Goal: Transaction & Acquisition: Purchase product/service

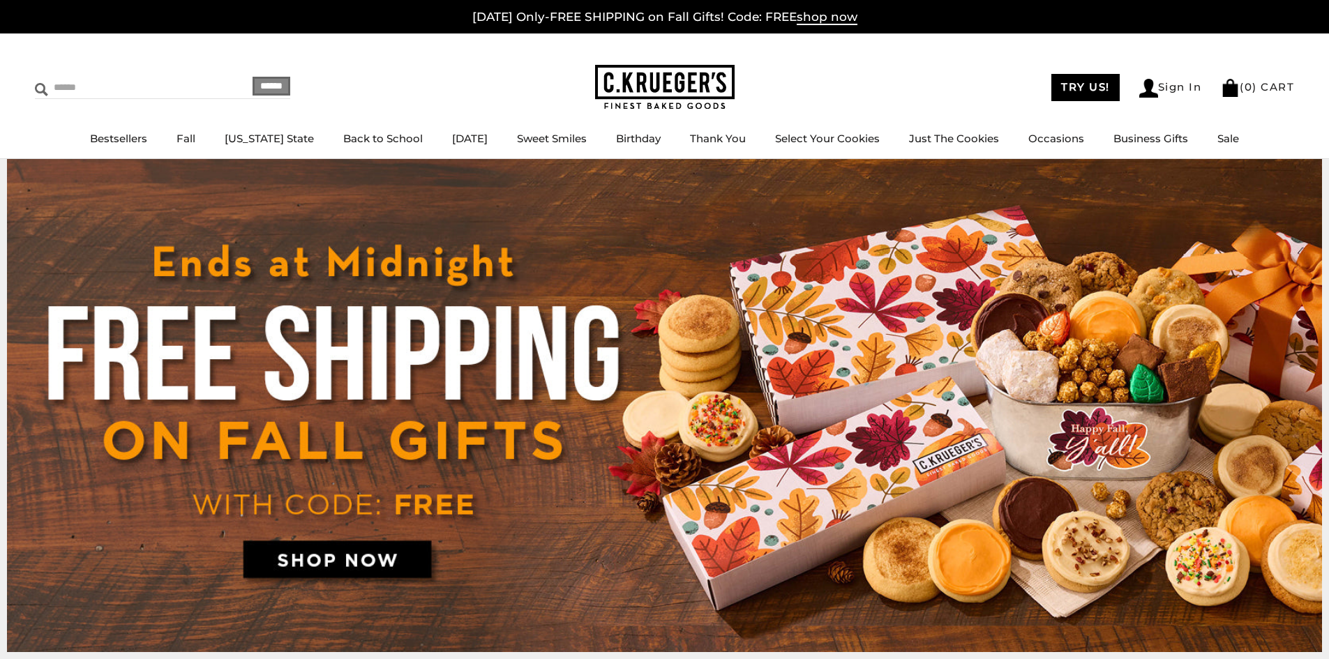
click at [77, 84] on input "Search" at bounding box center [118, 88] width 166 height 22
type input "****"
click at [252, 77] on input "******" at bounding box center [271, 86] width 38 height 19
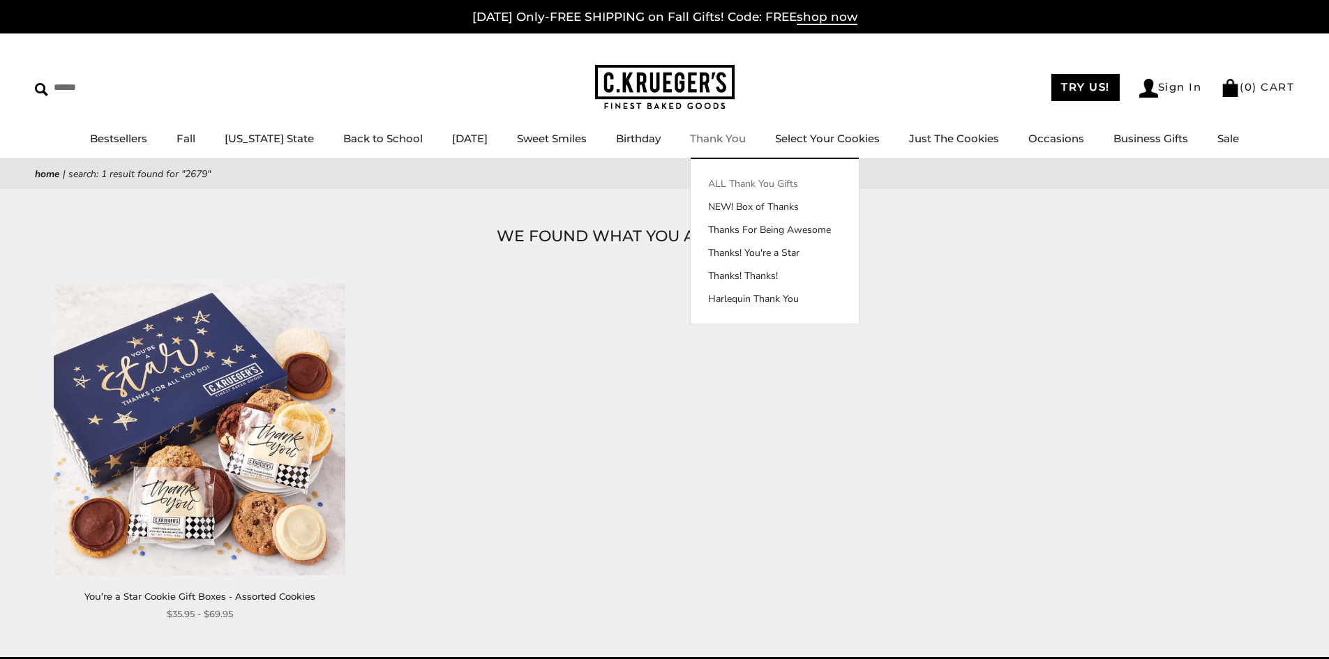
click at [730, 178] on link "ALL Thank You Gifts" at bounding box center [775, 183] width 168 height 15
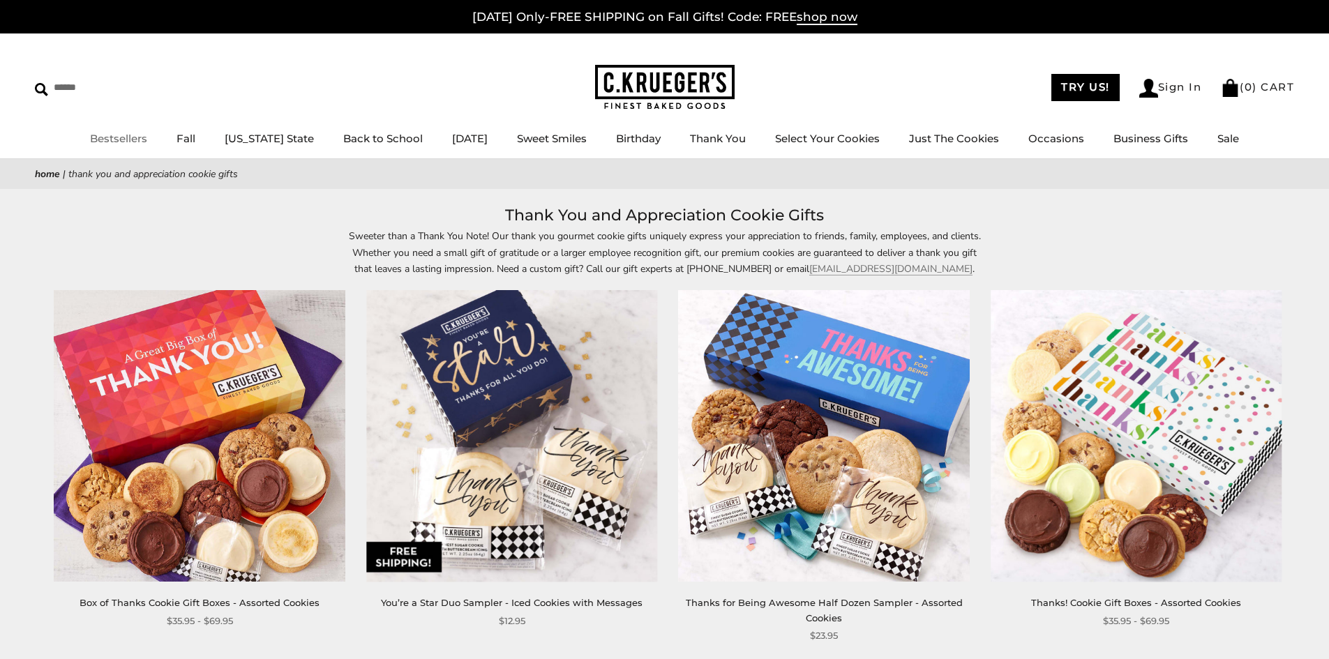
click at [123, 142] on link "Bestsellers" at bounding box center [118, 138] width 57 height 13
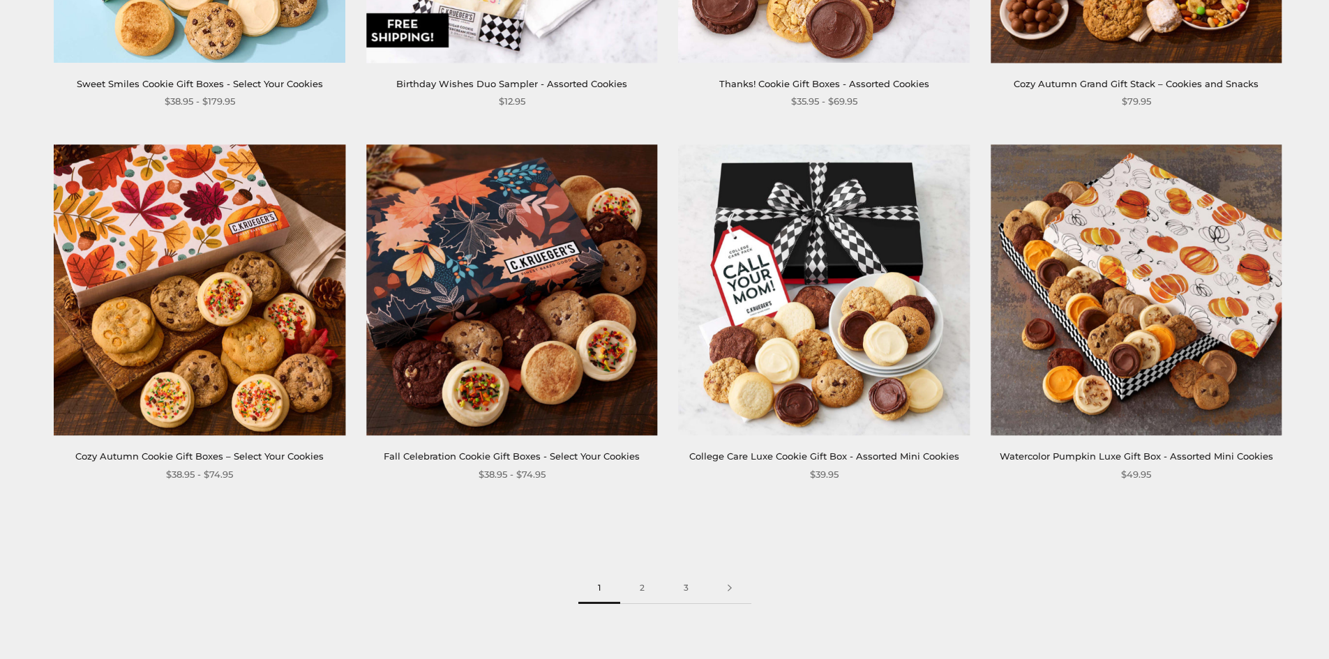
scroll to position [2235, 0]
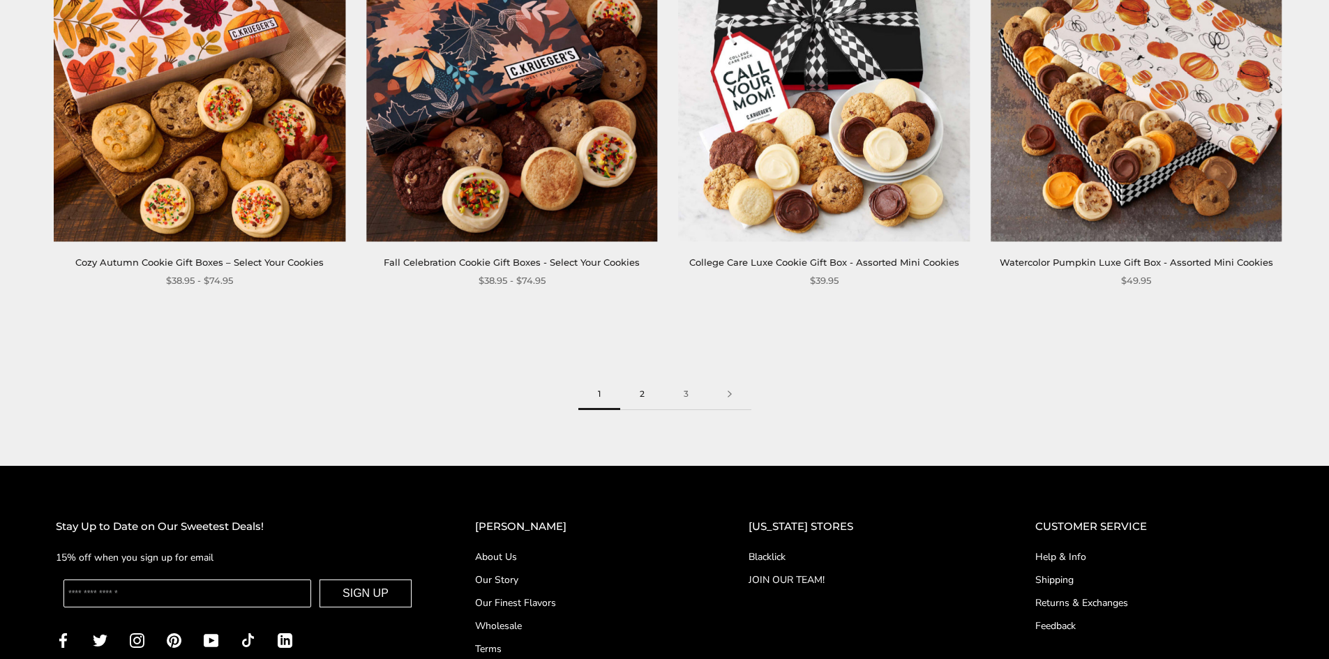
click at [638, 400] on link "2" at bounding box center [642, 394] width 44 height 31
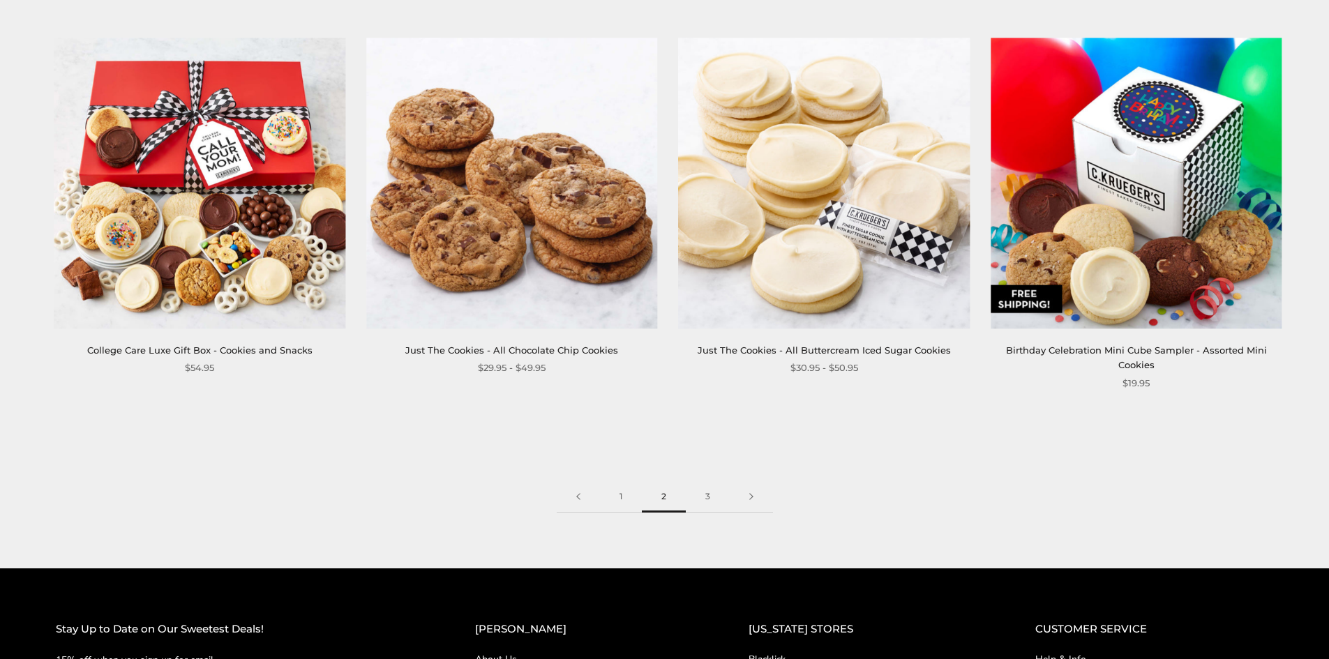
scroll to position [2441, 0]
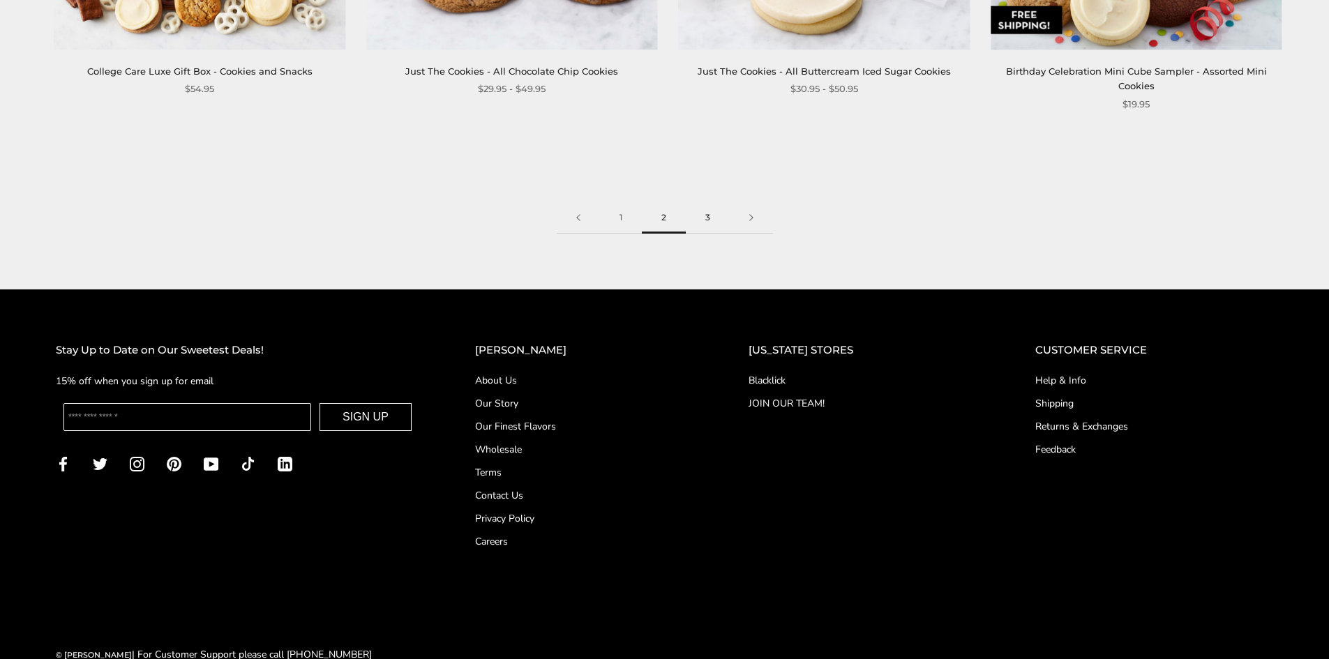
click at [708, 212] on link "3" at bounding box center [708, 217] width 44 height 31
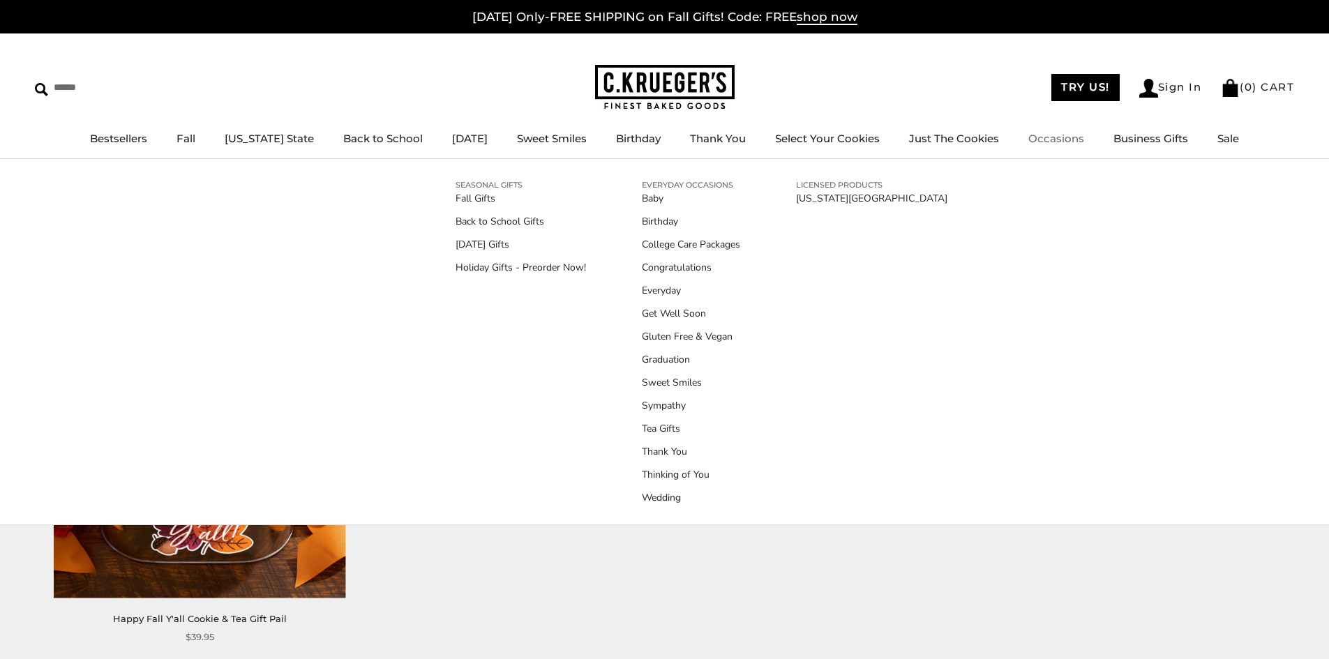
click at [1044, 145] on link "Occasions" at bounding box center [1056, 138] width 56 height 13
click at [490, 268] on link "Holiday Gifts - Preorder Now!" at bounding box center [520, 267] width 130 height 15
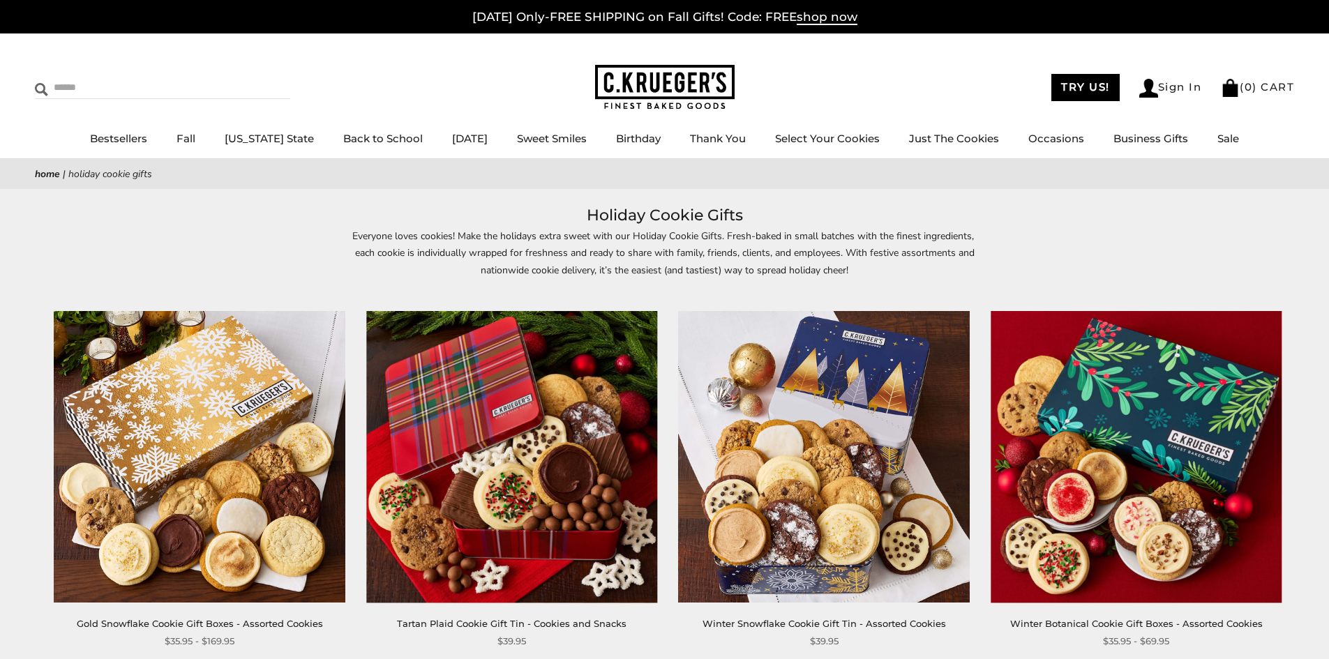
click at [103, 96] on input "Search" at bounding box center [118, 88] width 166 height 22
type input "****"
click at [252, 77] on input "******" at bounding box center [271, 86] width 38 height 19
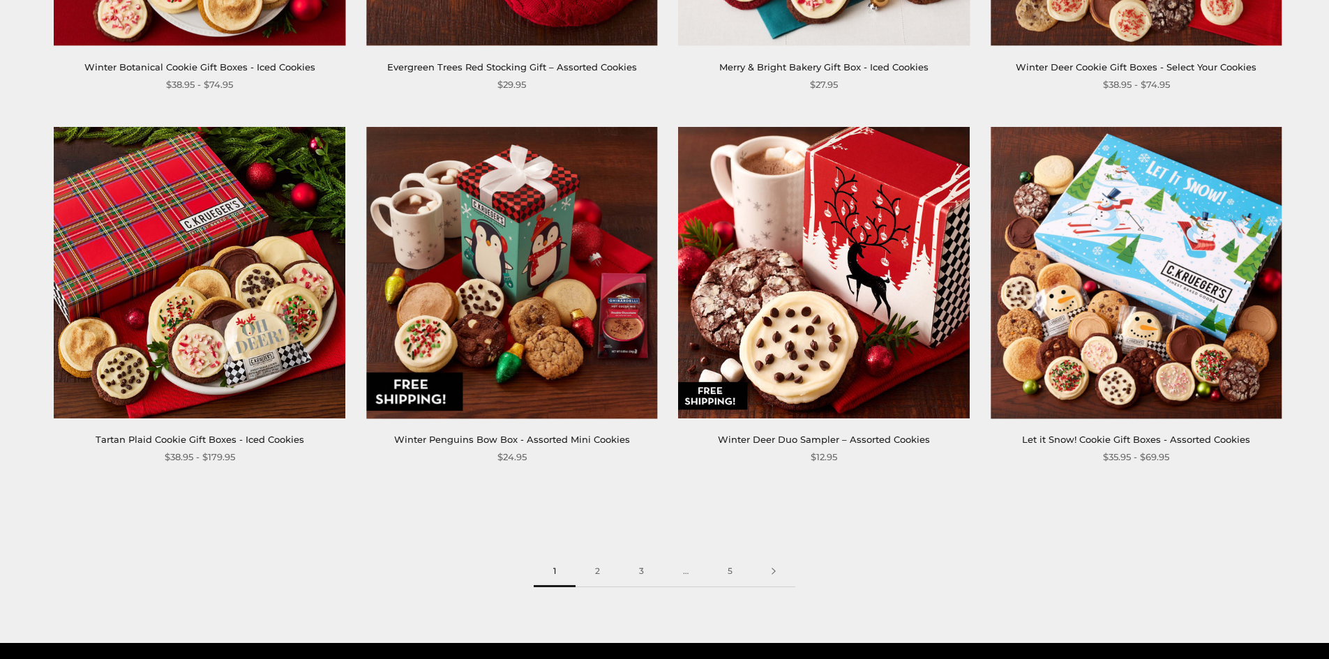
scroll to position [2092, 0]
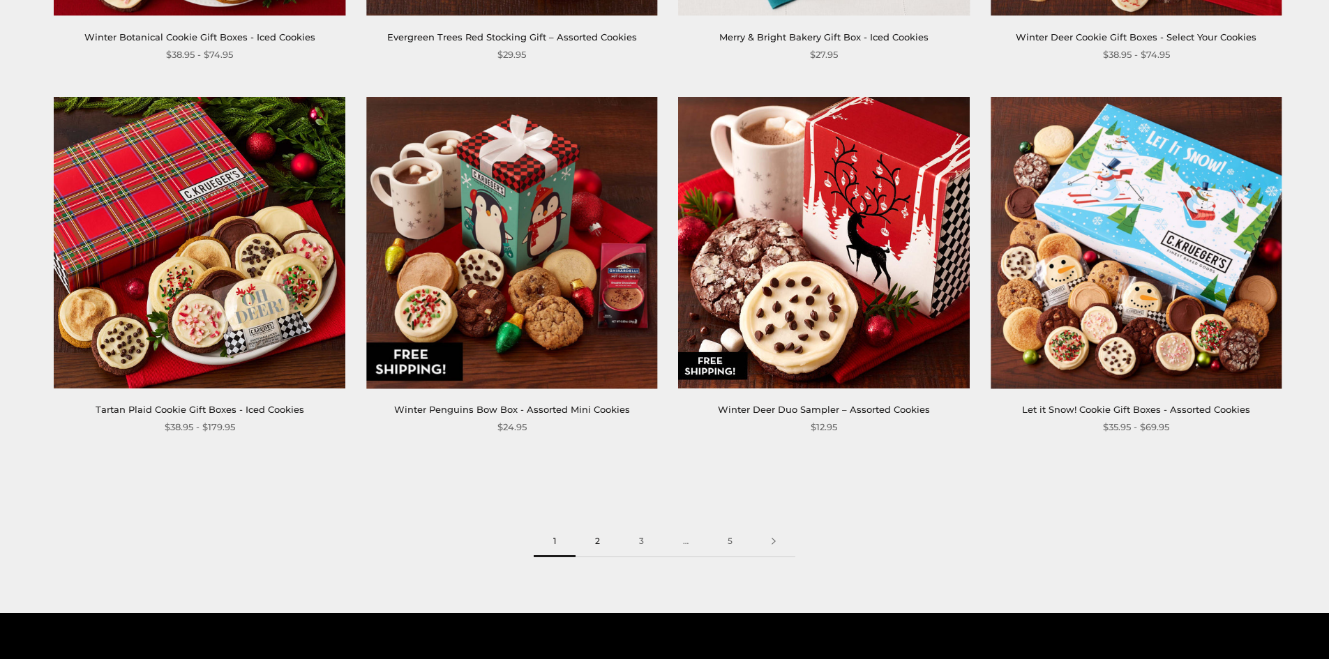
click at [605, 542] on link "2" at bounding box center [597, 541] width 44 height 31
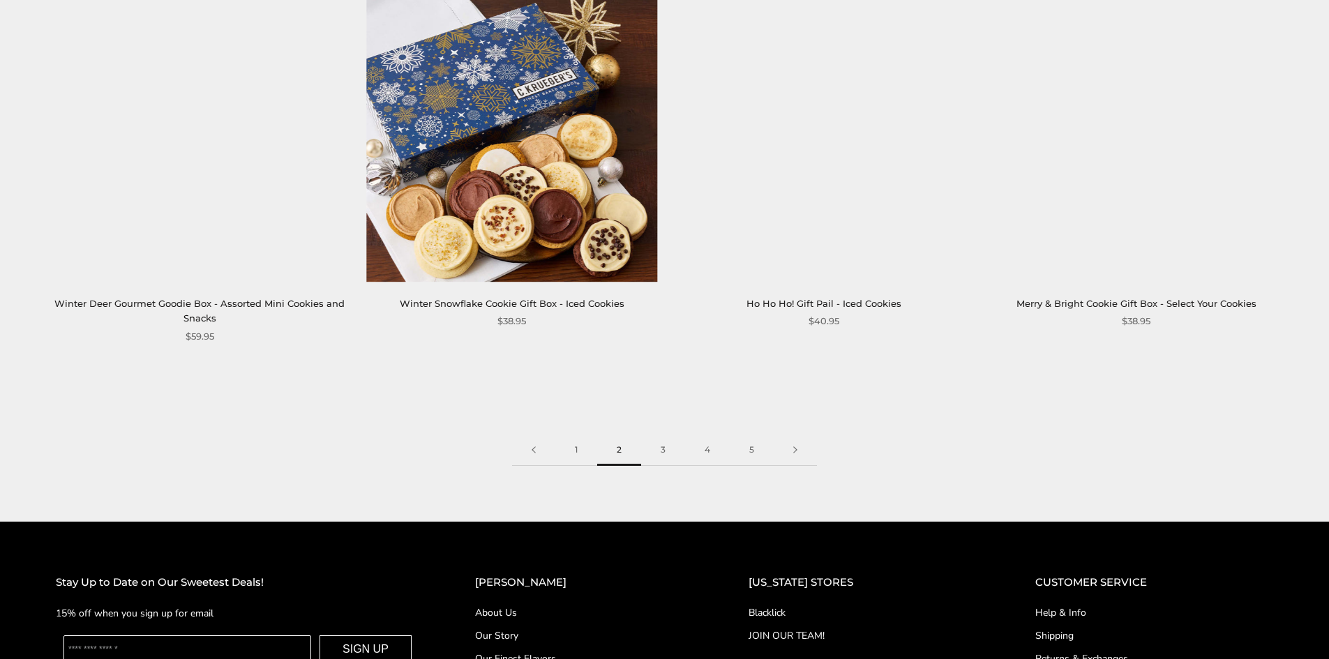
scroll to position [2232, 0]
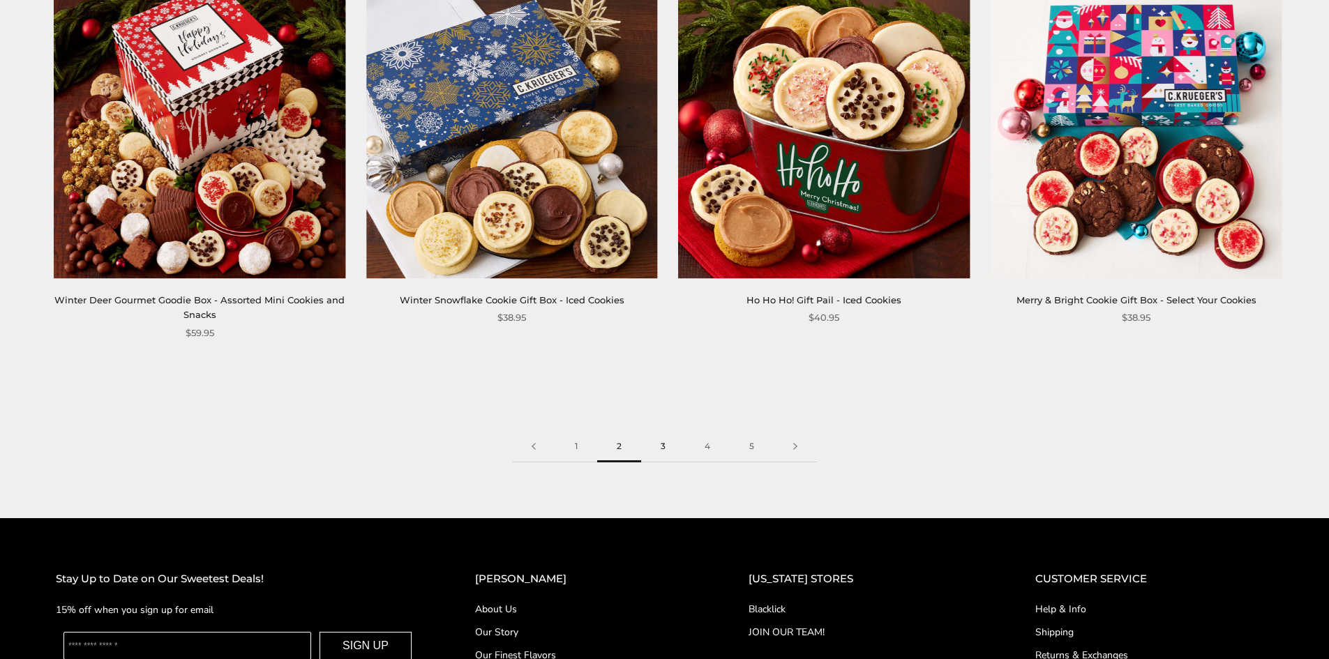
click at [660, 435] on link "3" at bounding box center [663, 446] width 44 height 31
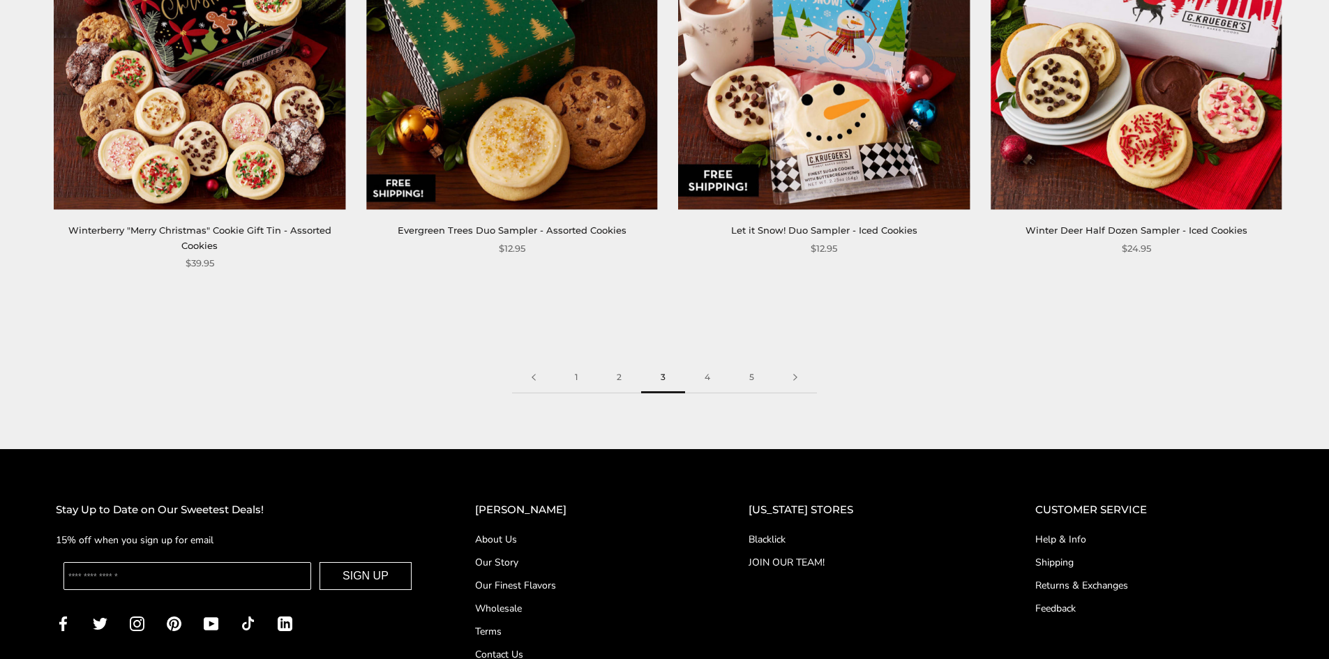
scroll to position [2302, 0]
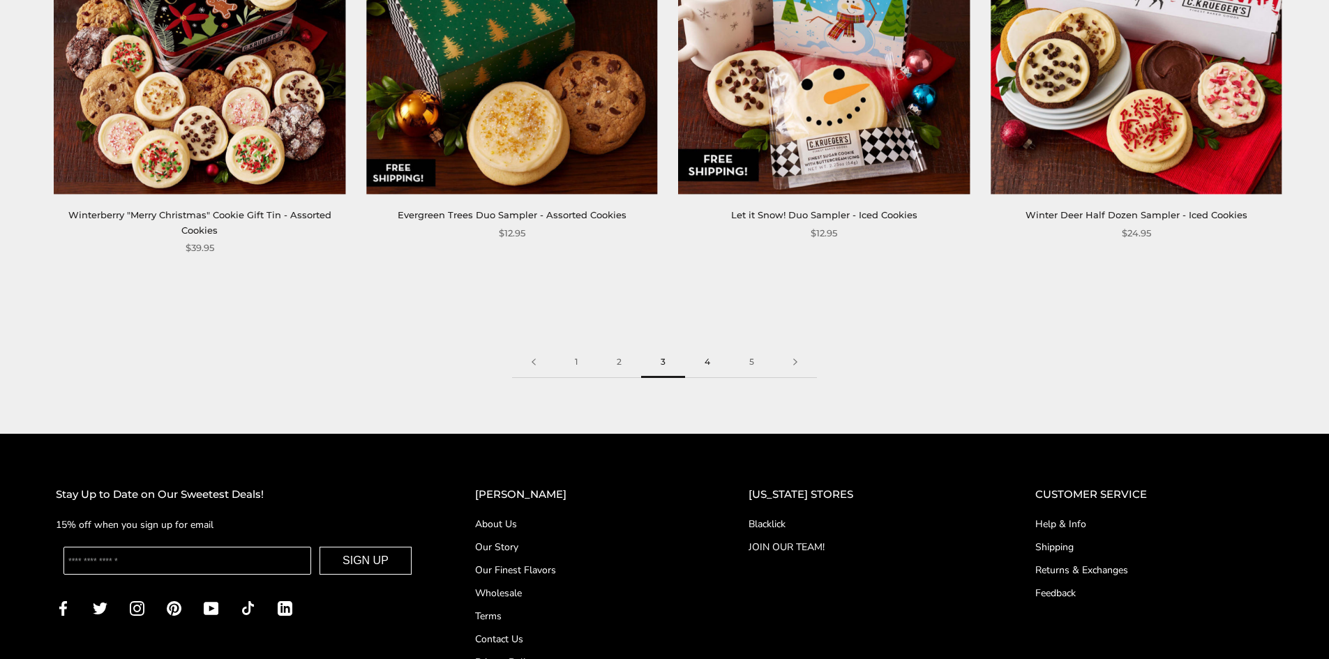
click at [708, 365] on link "4" at bounding box center [707, 362] width 45 height 31
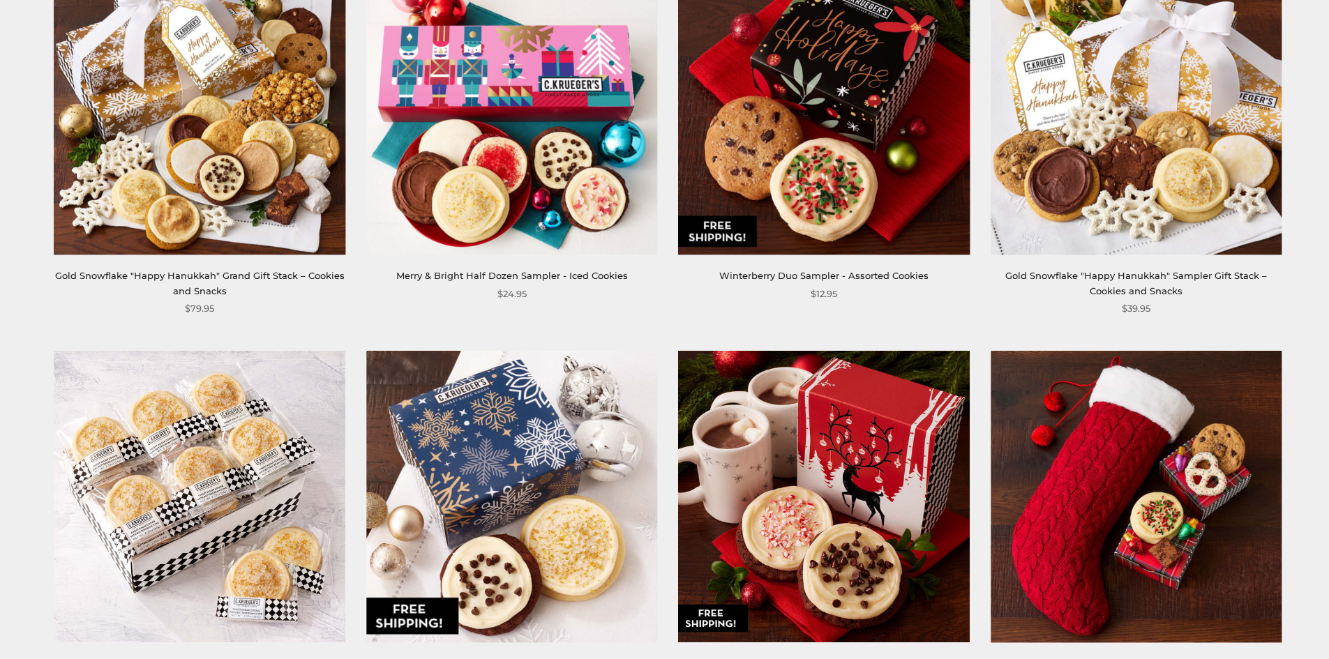
scroll to position [2162, 0]
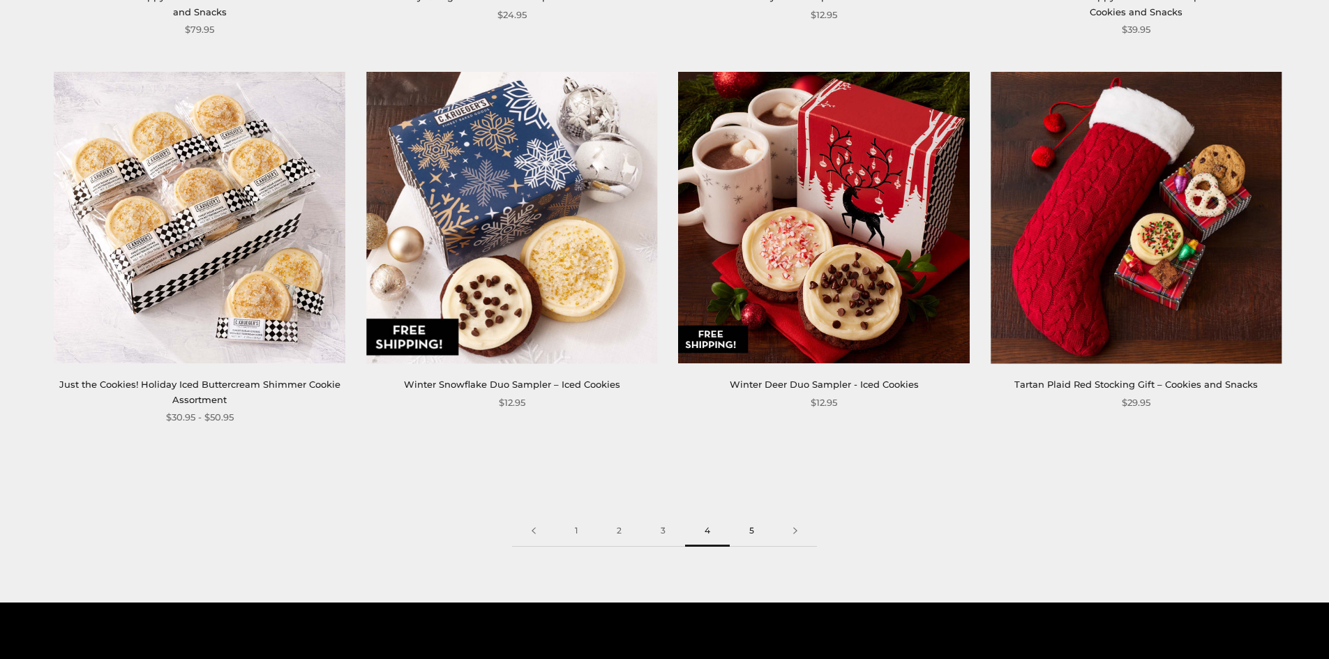
click at [753, 525] on link "5" at bounding box center [752, 530] width 44 height 31
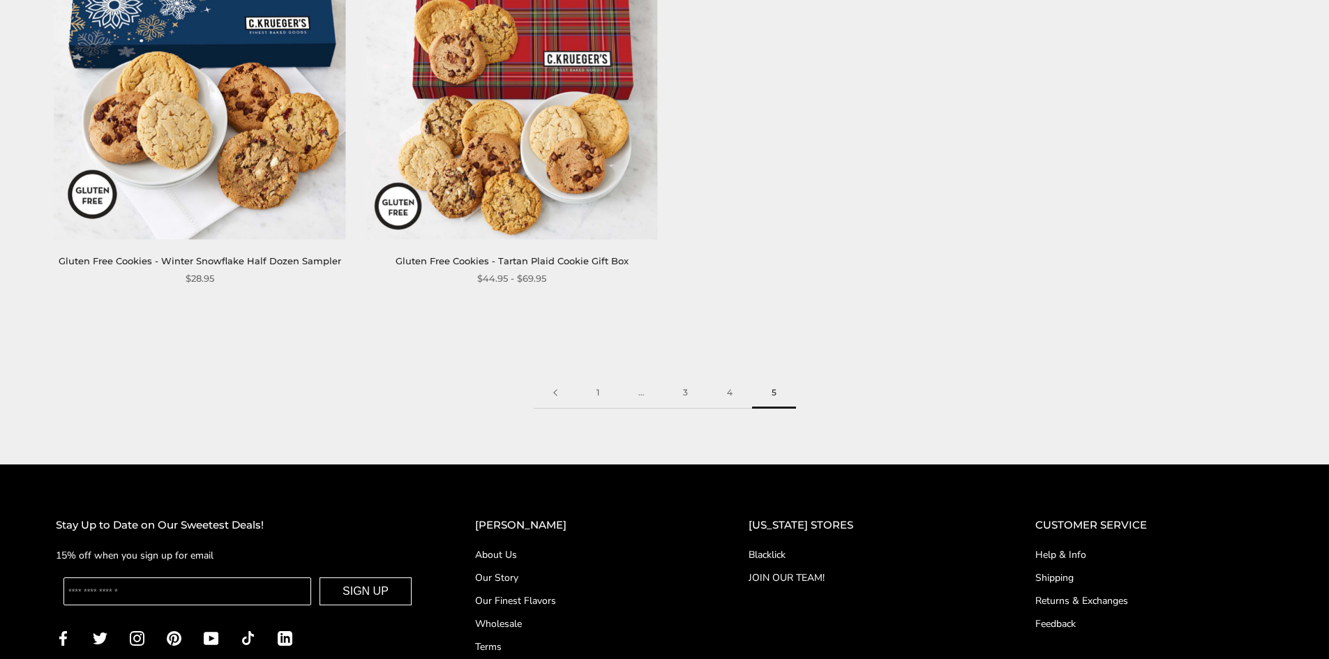
scroll to position [1718, 0]
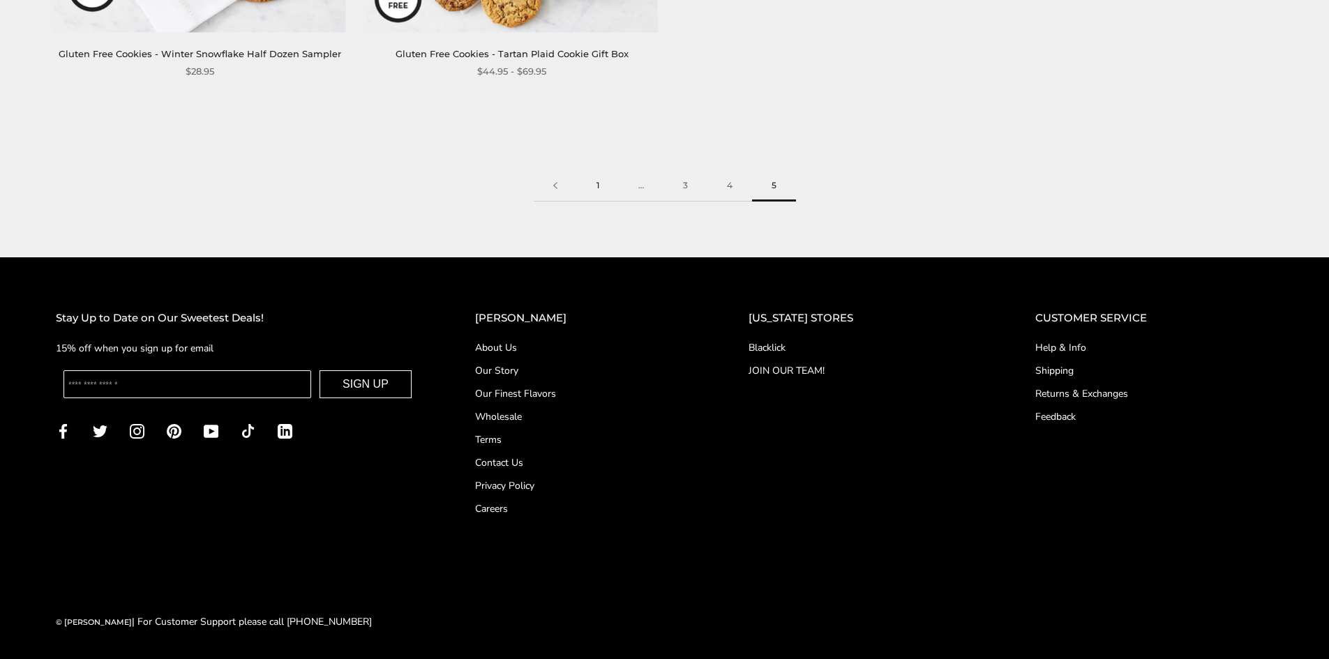
click at [599, 183] on link "1" at bounding box center [598, 185] width 42 height 31
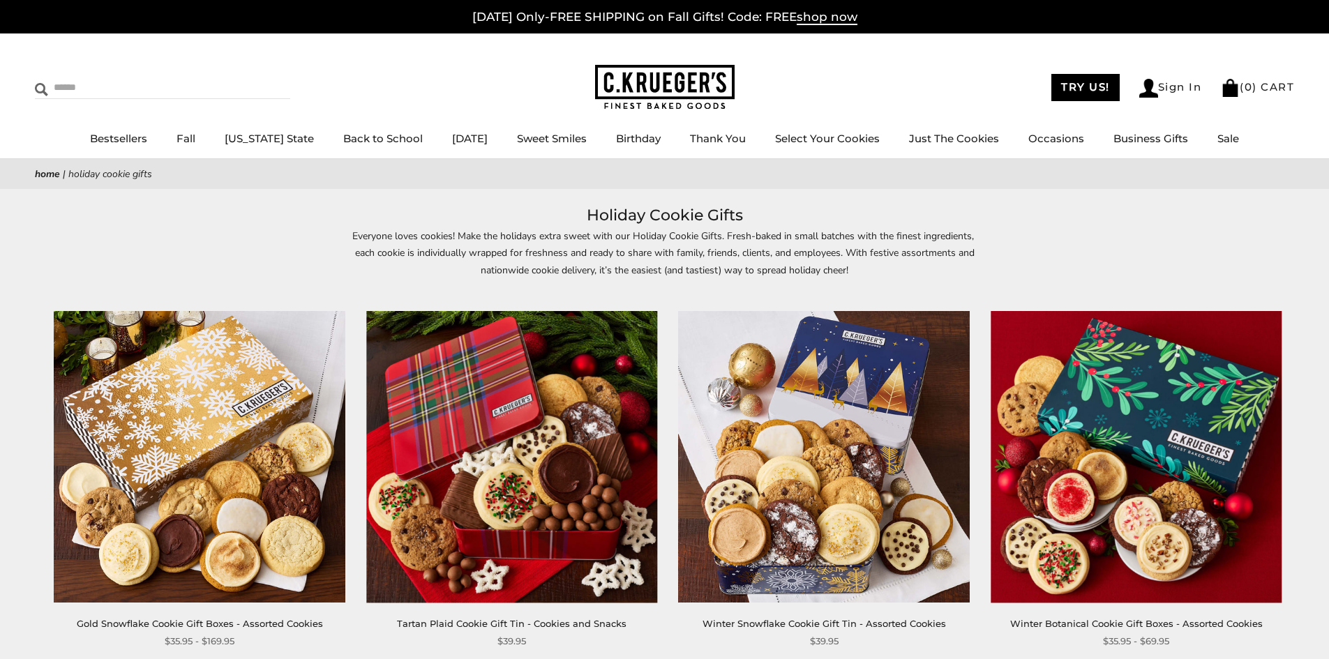
click at [75, 81] on input "Search" at bounding box center [118, 88] width 166 height 22
type input "****"
click at [252, 77] on input "******" at bounding box center [271, 86] width 38 height 19
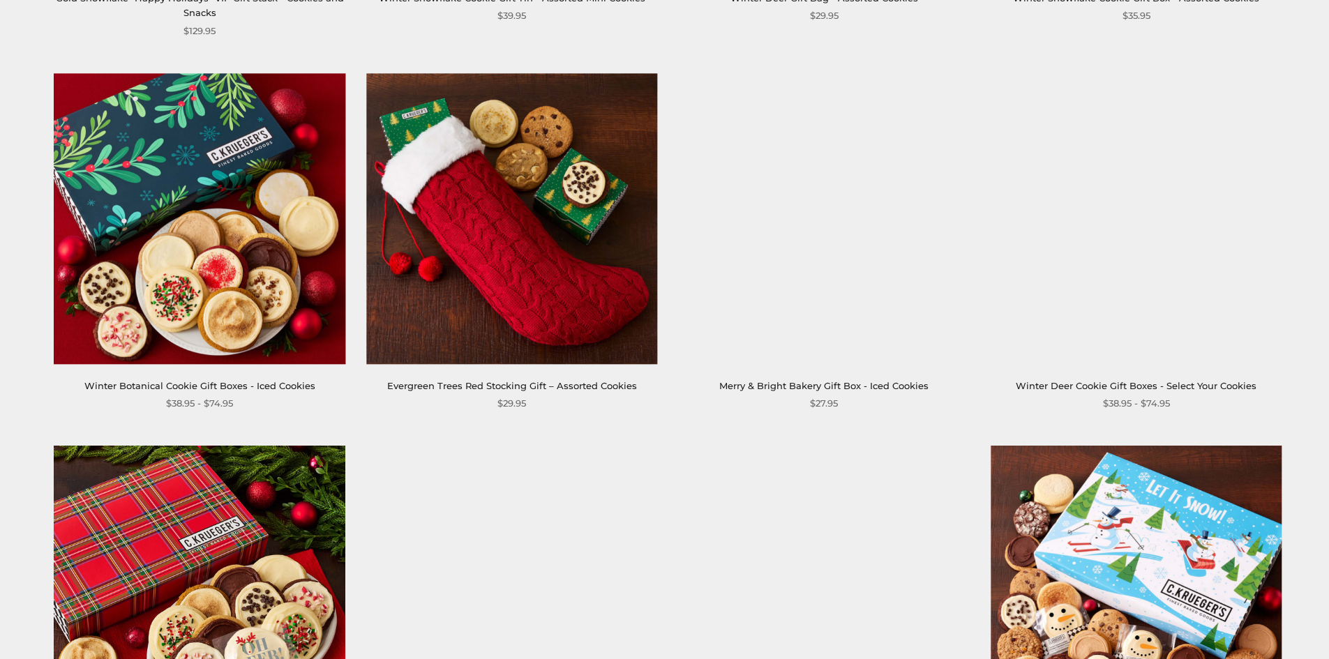
scroll to position [2092, 0]
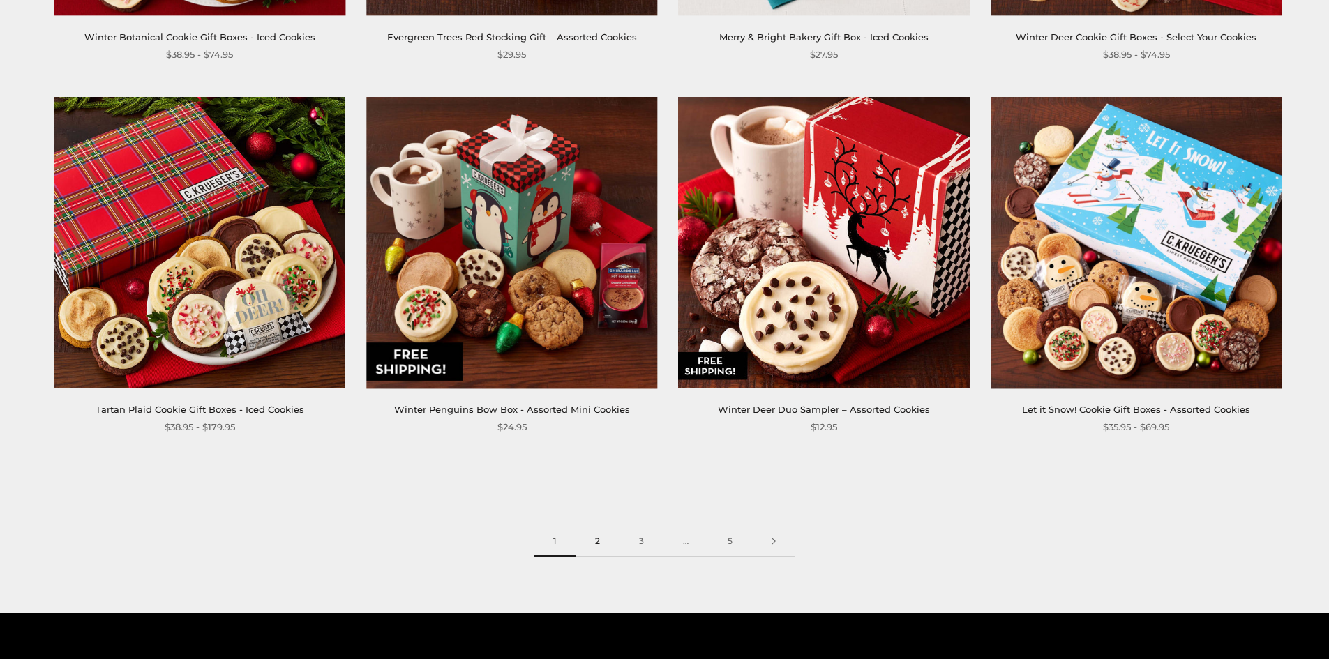
click at [598, 545] on link "2" at bounding box center [597, 541] width 44 height 31
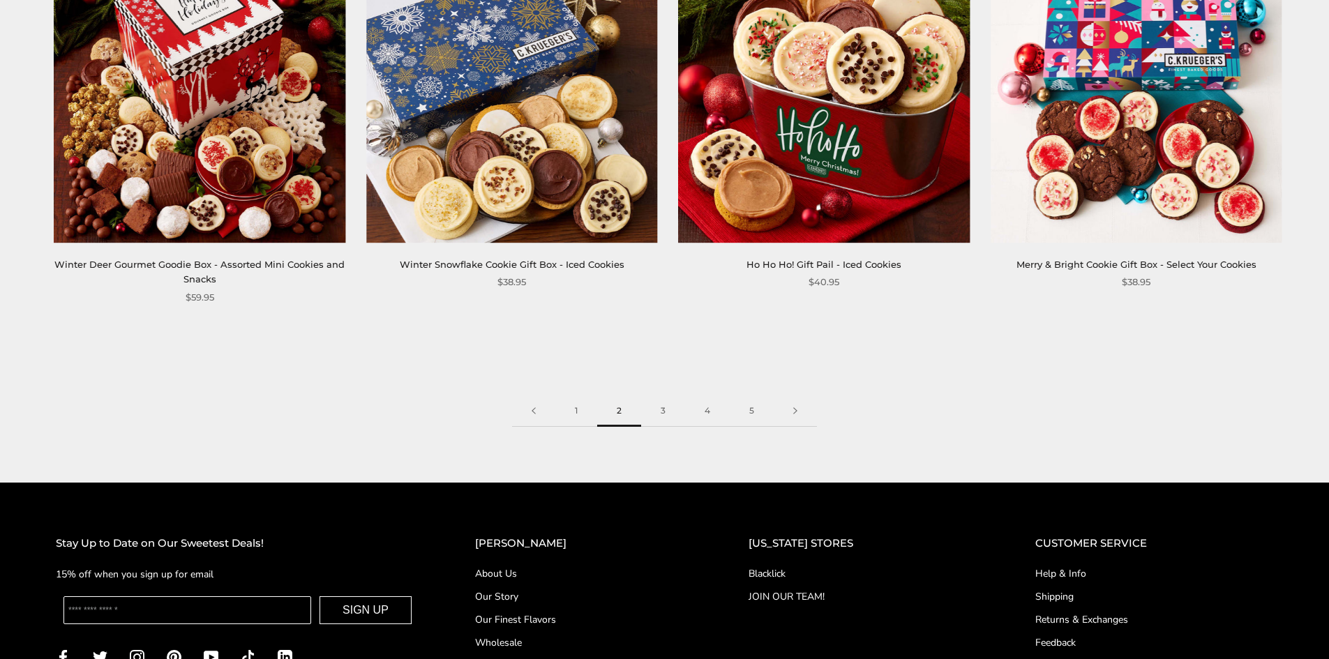
scroll to position [2302, 0]
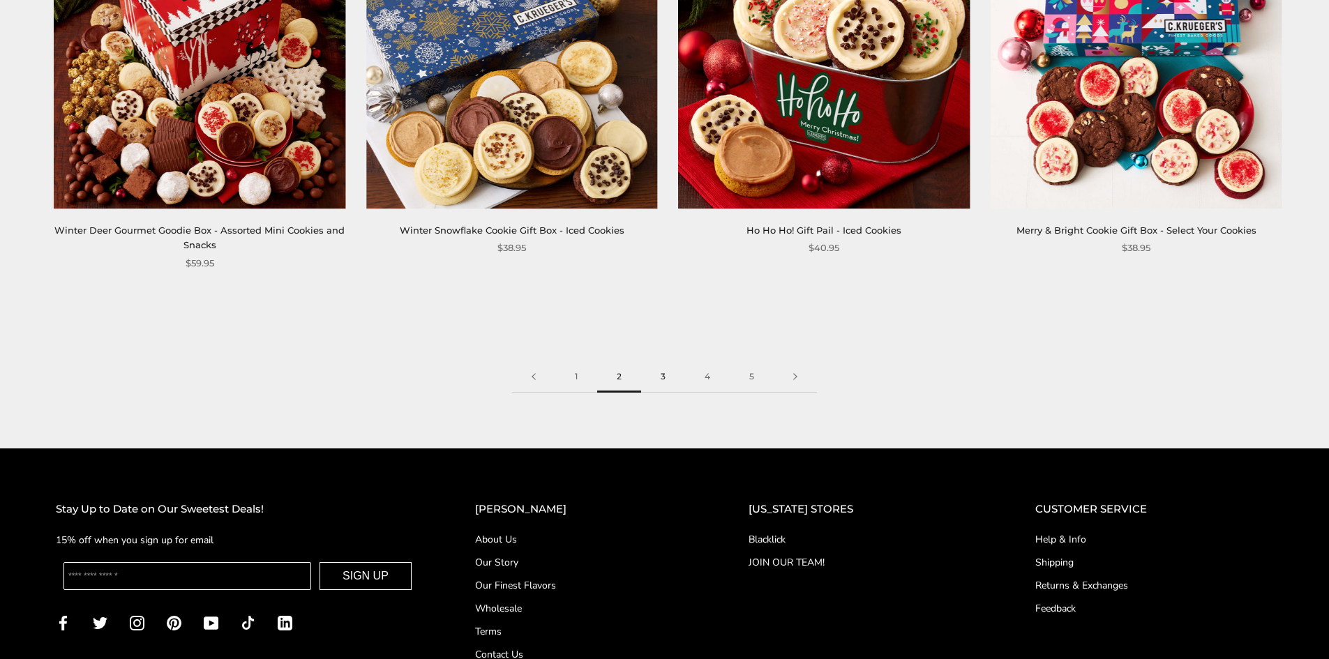
click at [663, 369] on link "3" at bounding box center [663, 376] width 44 height 31
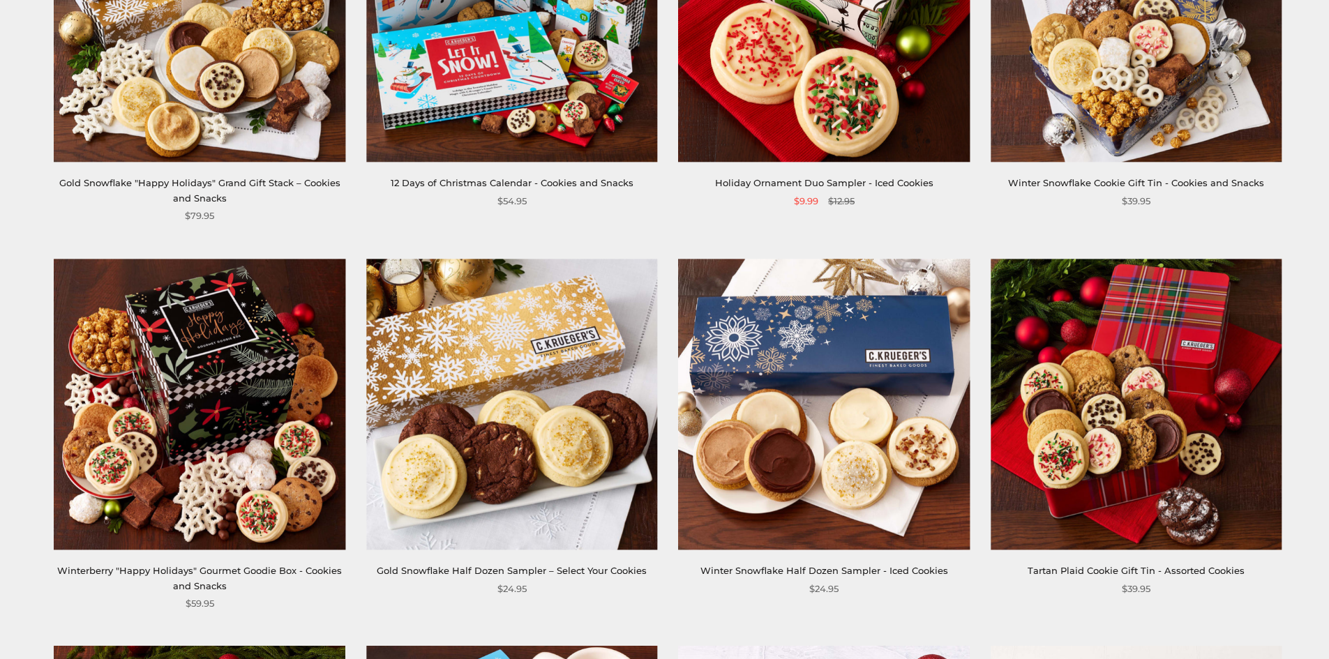
scroll to position [1046, 0]
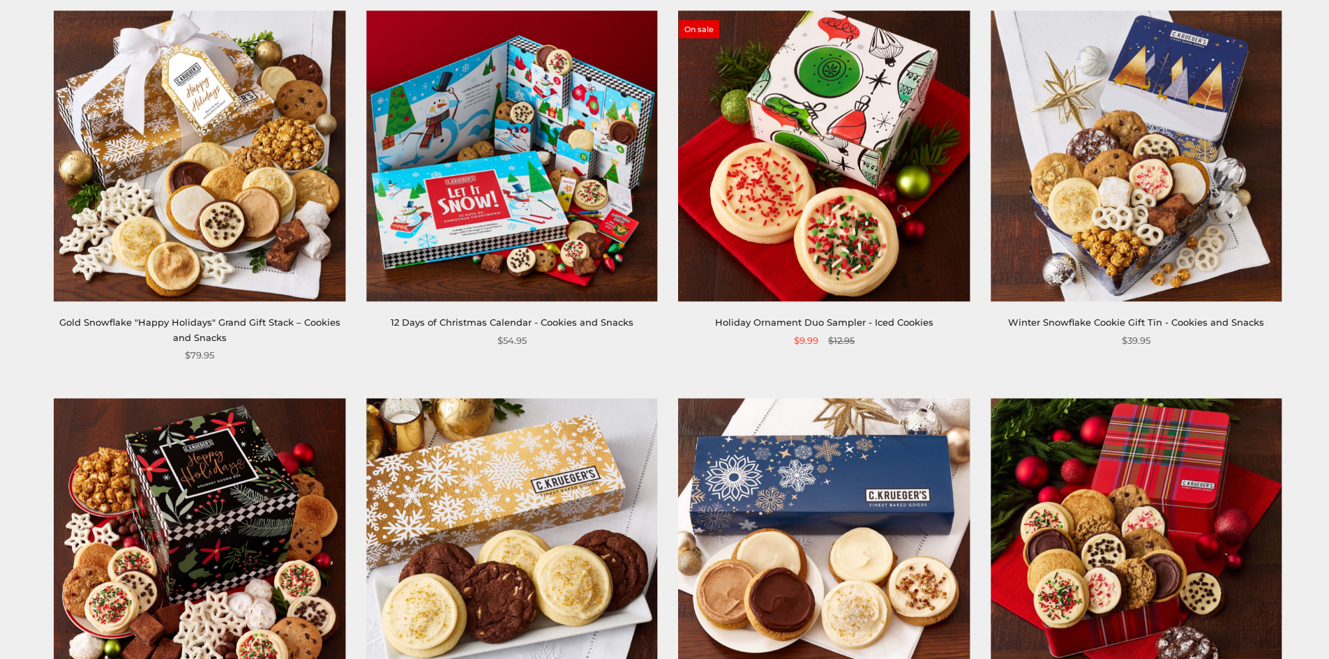
click at [1122, 321] on link "Winter Snowflake Cookie Gift Tin - Cookies and Snacks" at bounding box center [1136, 322] width 256 height 11
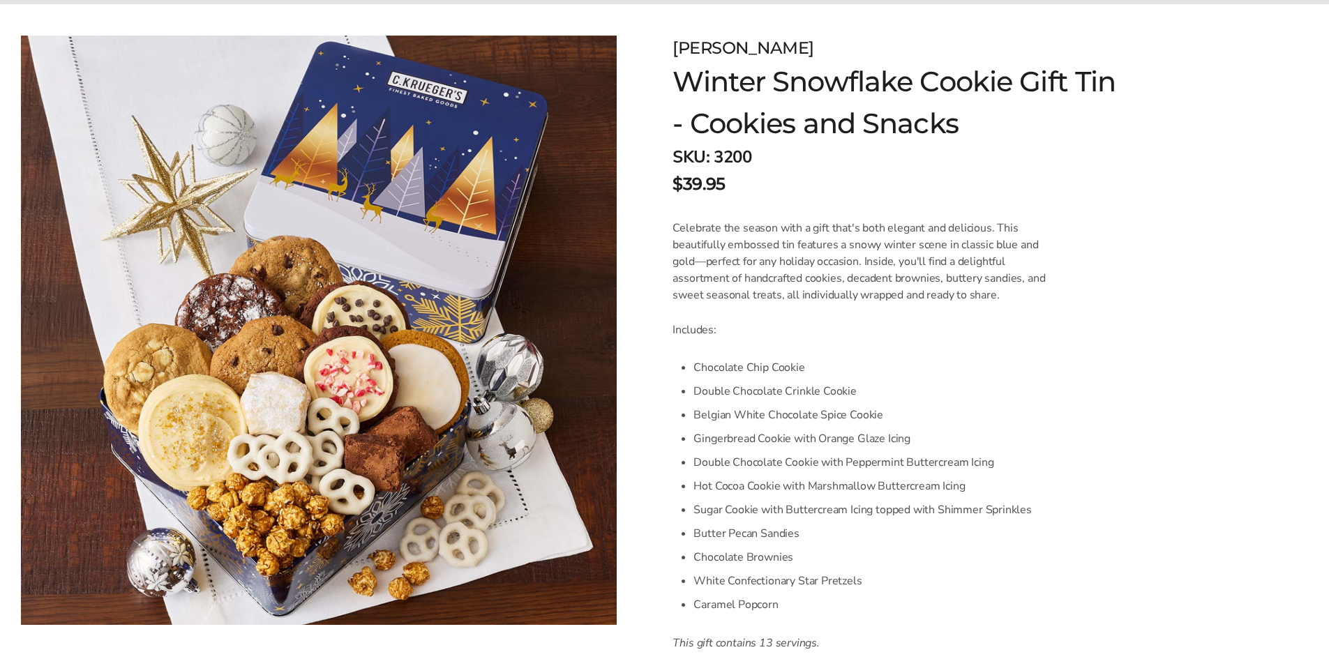
scroll to position [209, 0]
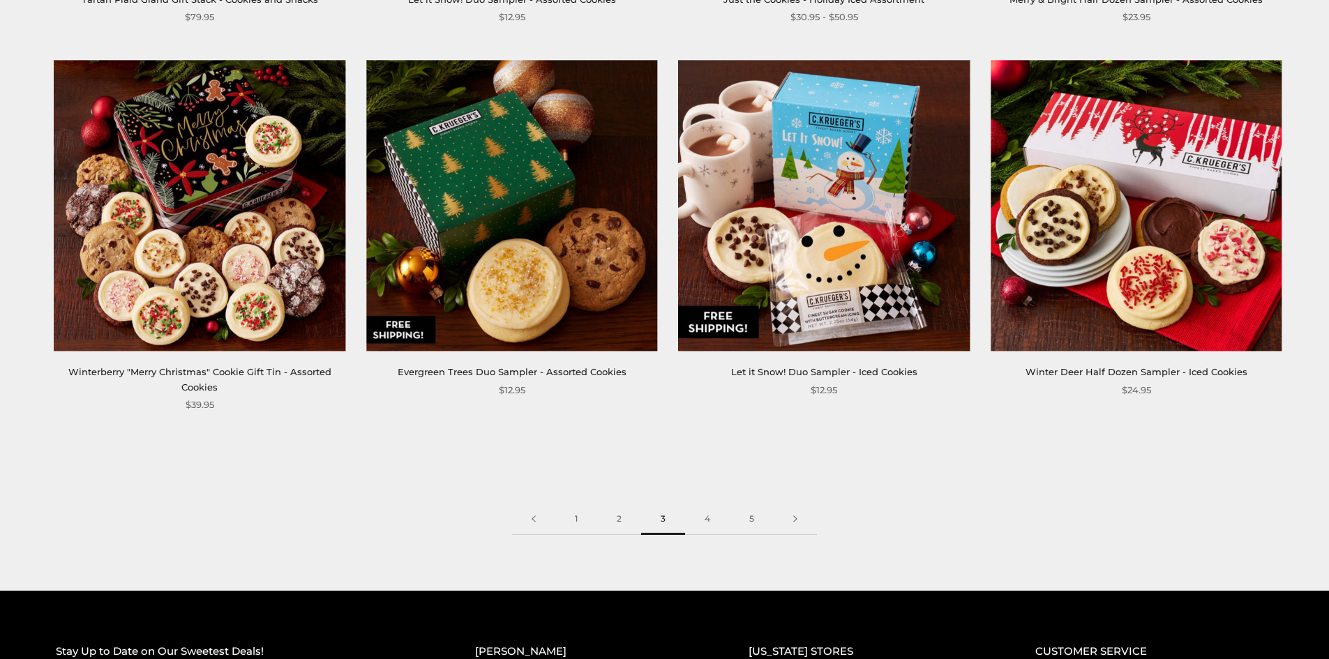
scroll to position [2162, 0]
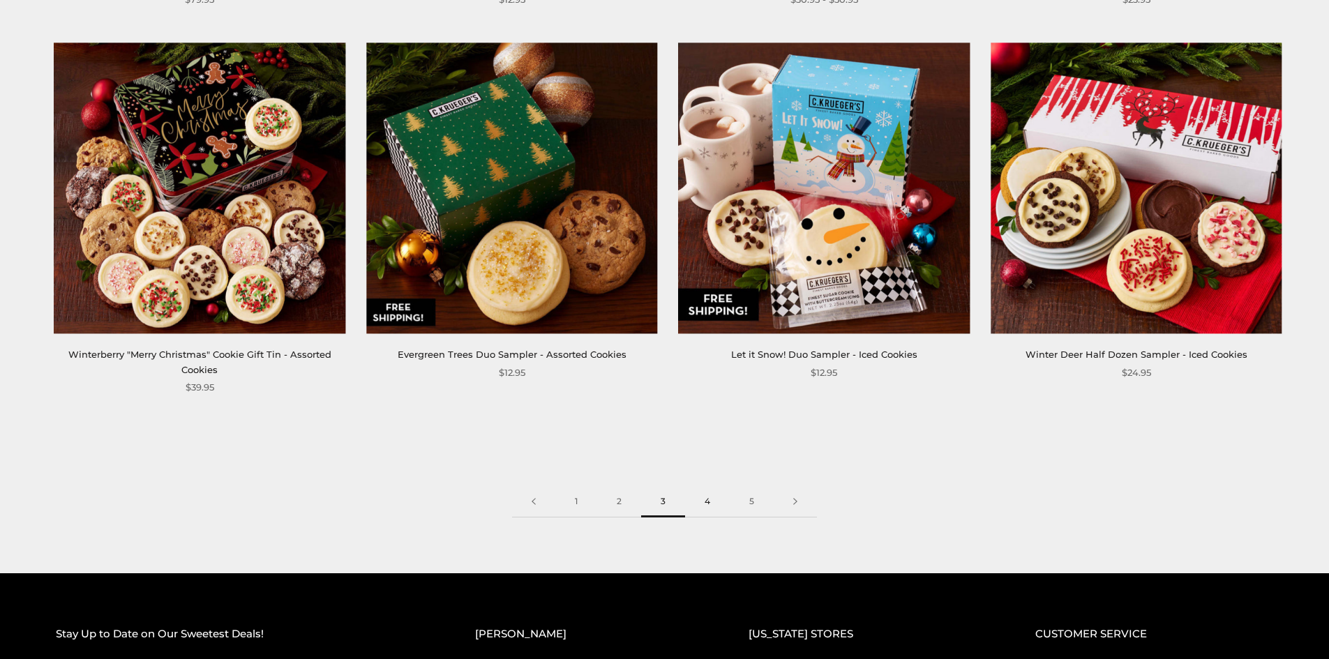
click at [701, 504] on link "4" at bounding box center [707, 501] width 45 height 31
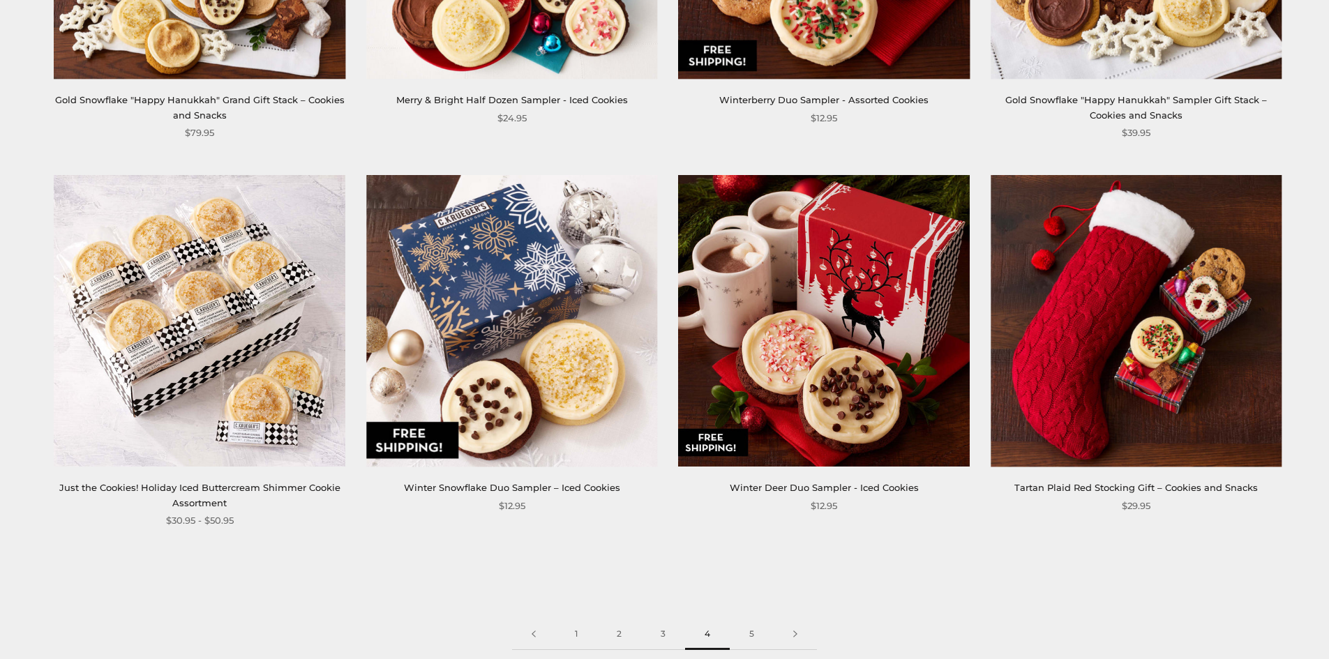
scroll to position [2092, 0]
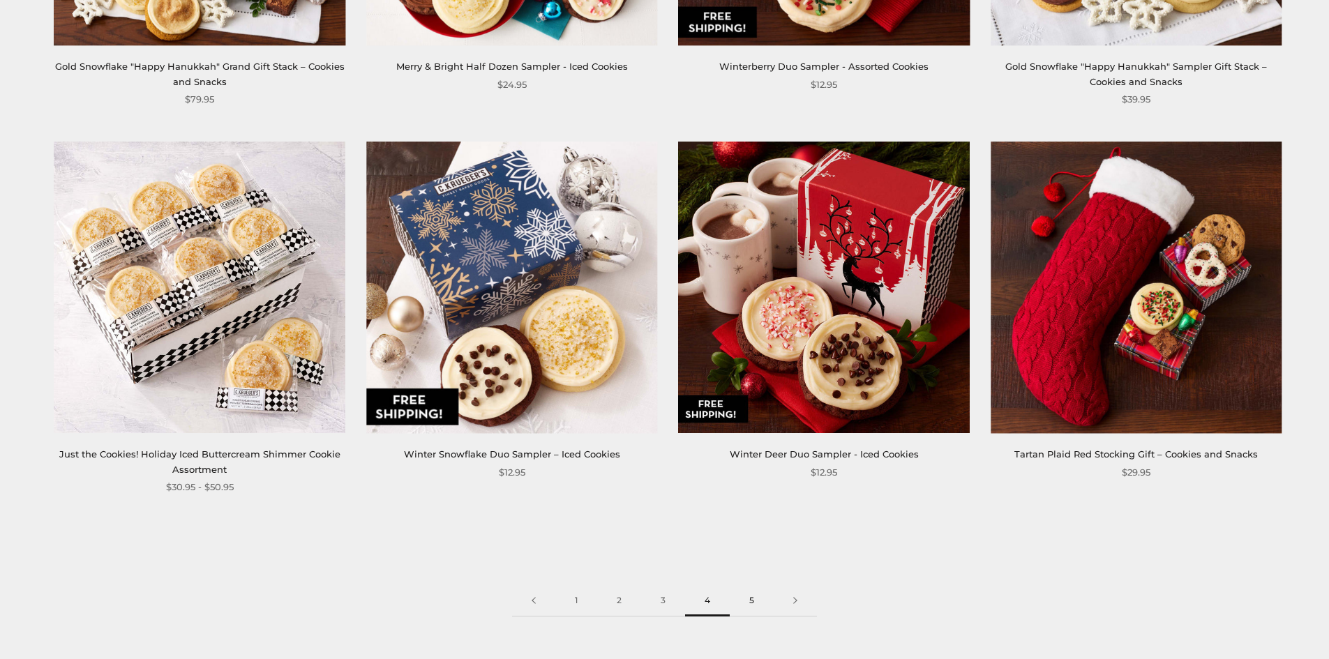
click at [753, 599] on link "5" at bounding box center [752, 600] width 44 height 31
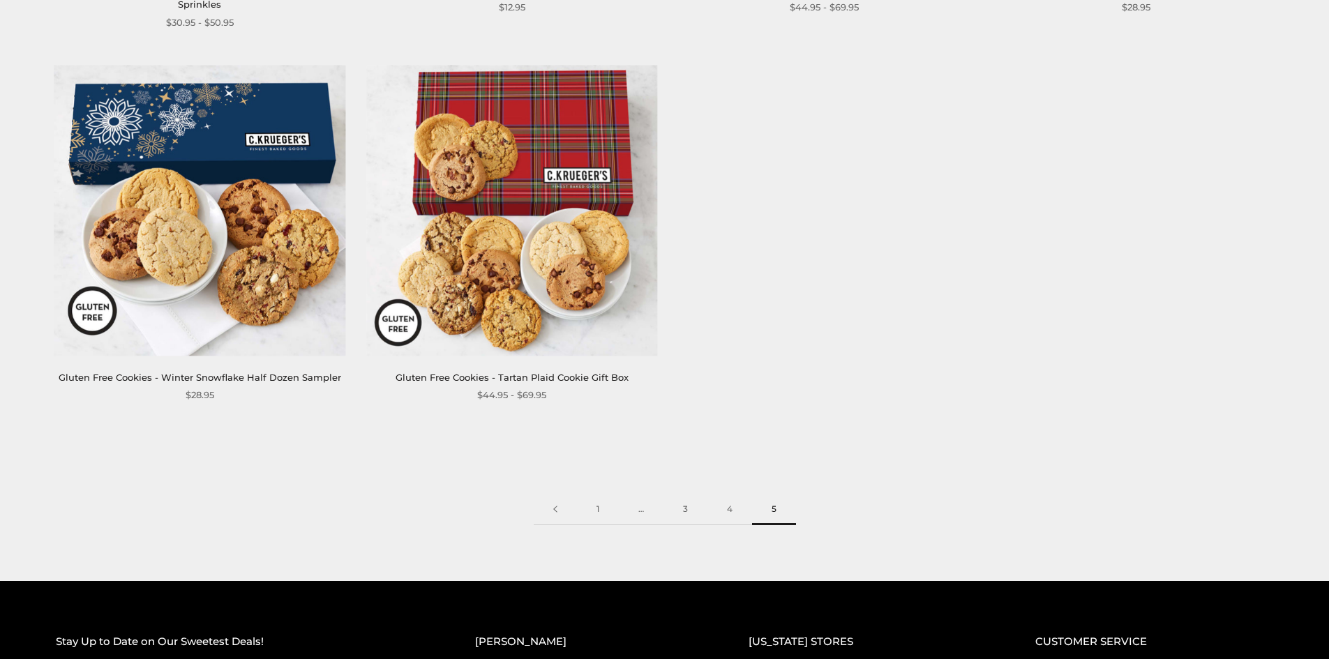
scroll to position [1395, 0]
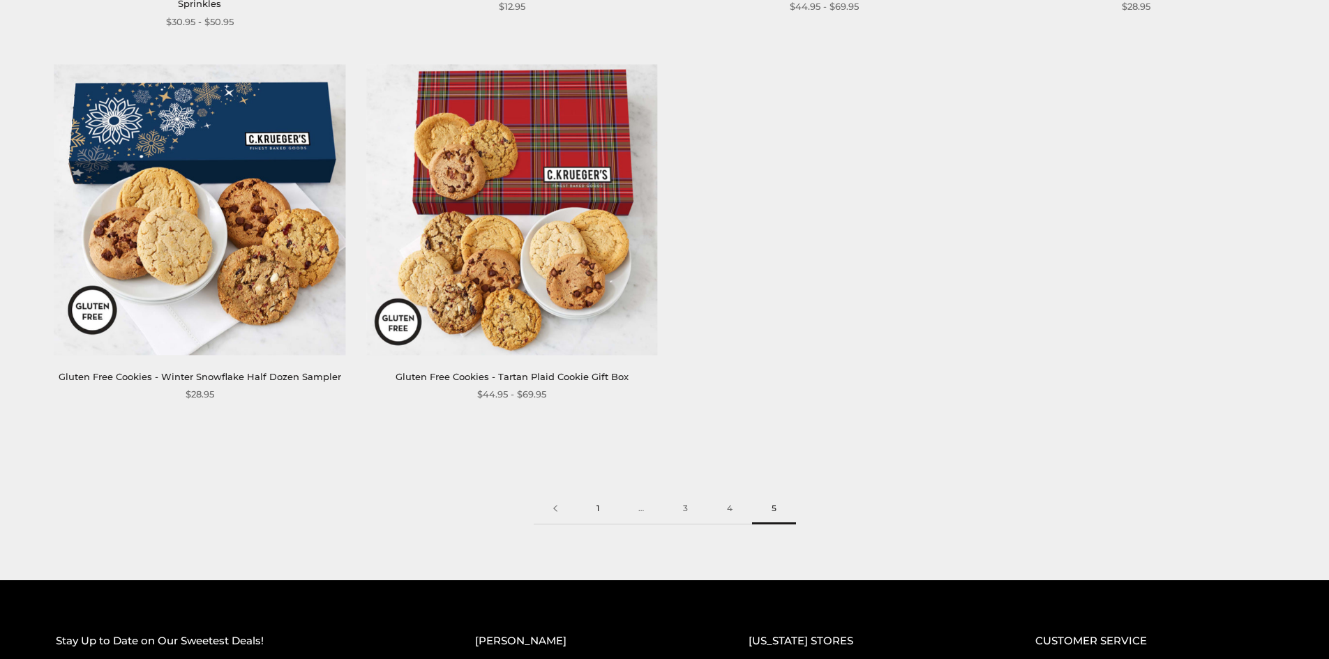
click at [597, 506] on link "1" at bounding box center [598, 508] width 42 height 31
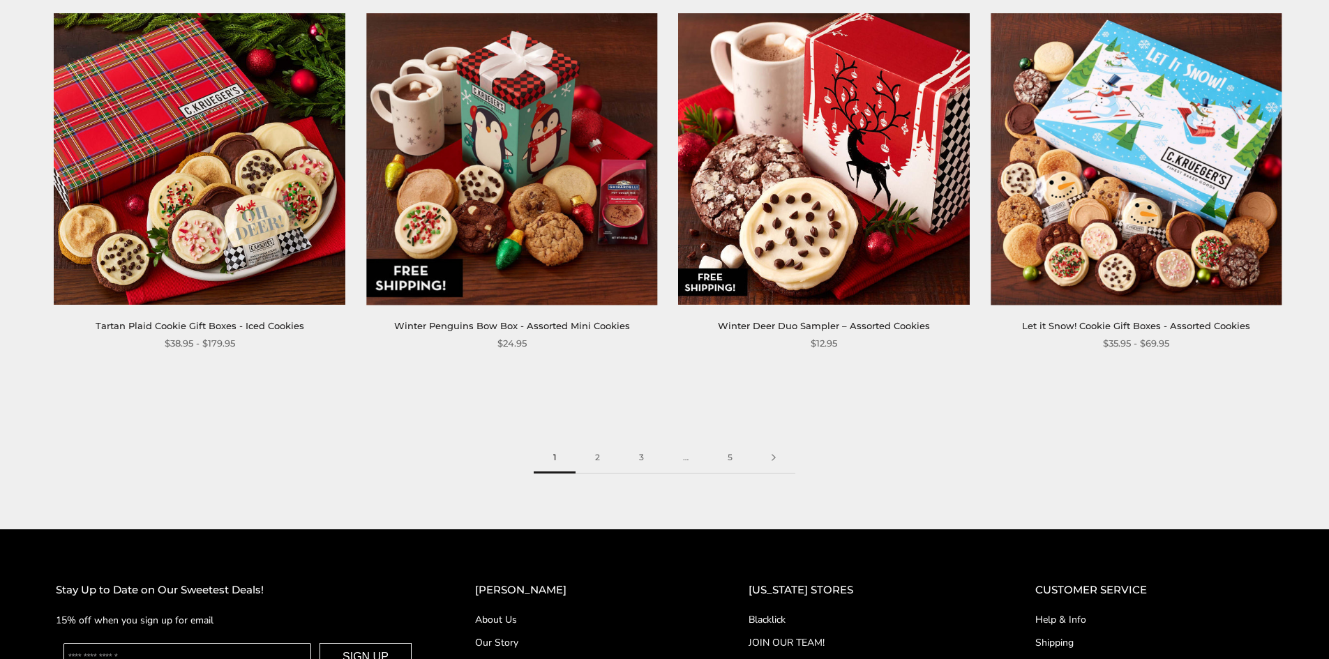
scroll to position [2302, 0]
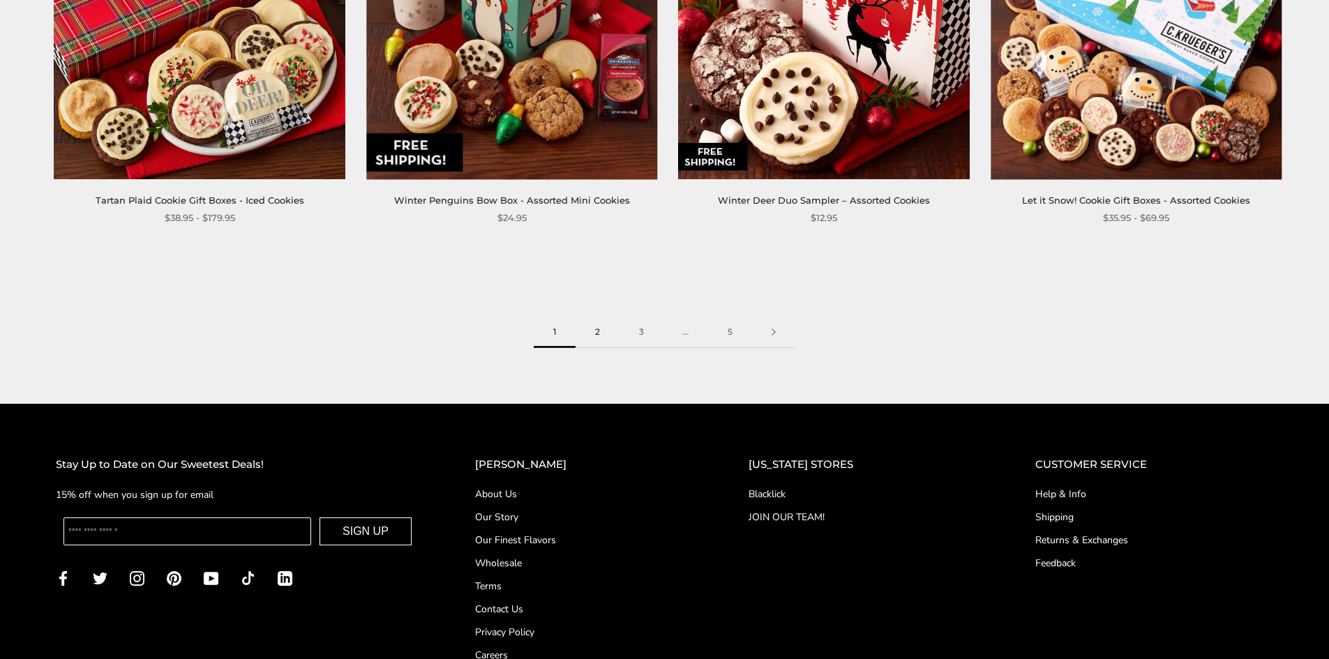
click at [599, 339] on link "2" at bounding box center [597, 332] width 44 height 31
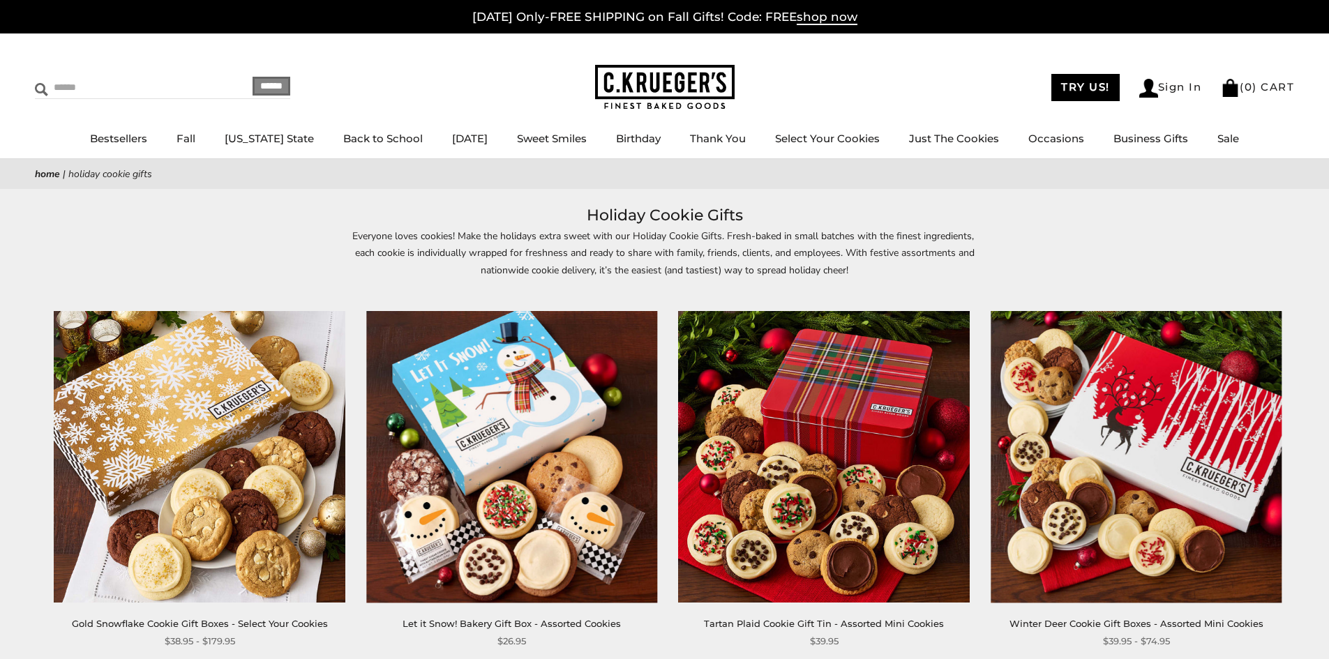
click at [132, 77] on input "Search" at bounding box center [118, 88] width 166 height 22
type input "****"
click at [252, 77] on input "******" at bounding box center [271, 86] width 38 height 19
click at [86, 89] on input "****" at bounding box center [118, 88] width 166 height 22
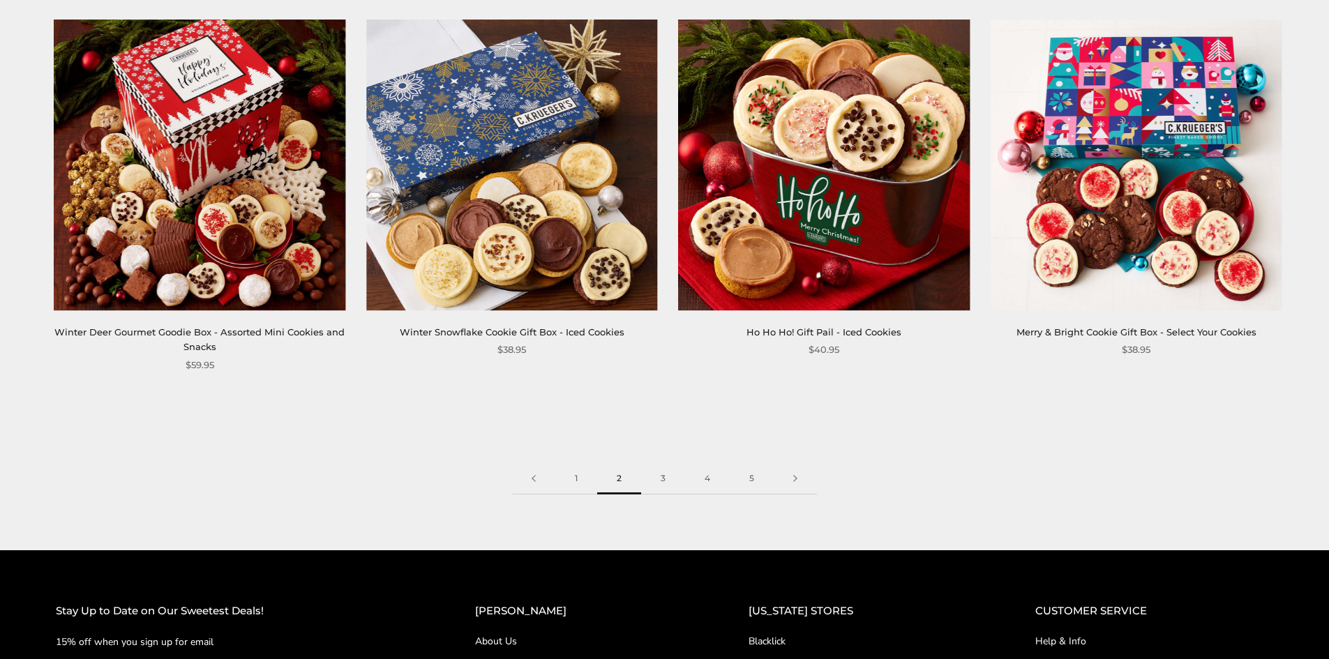
scroll to position [2232, 0]
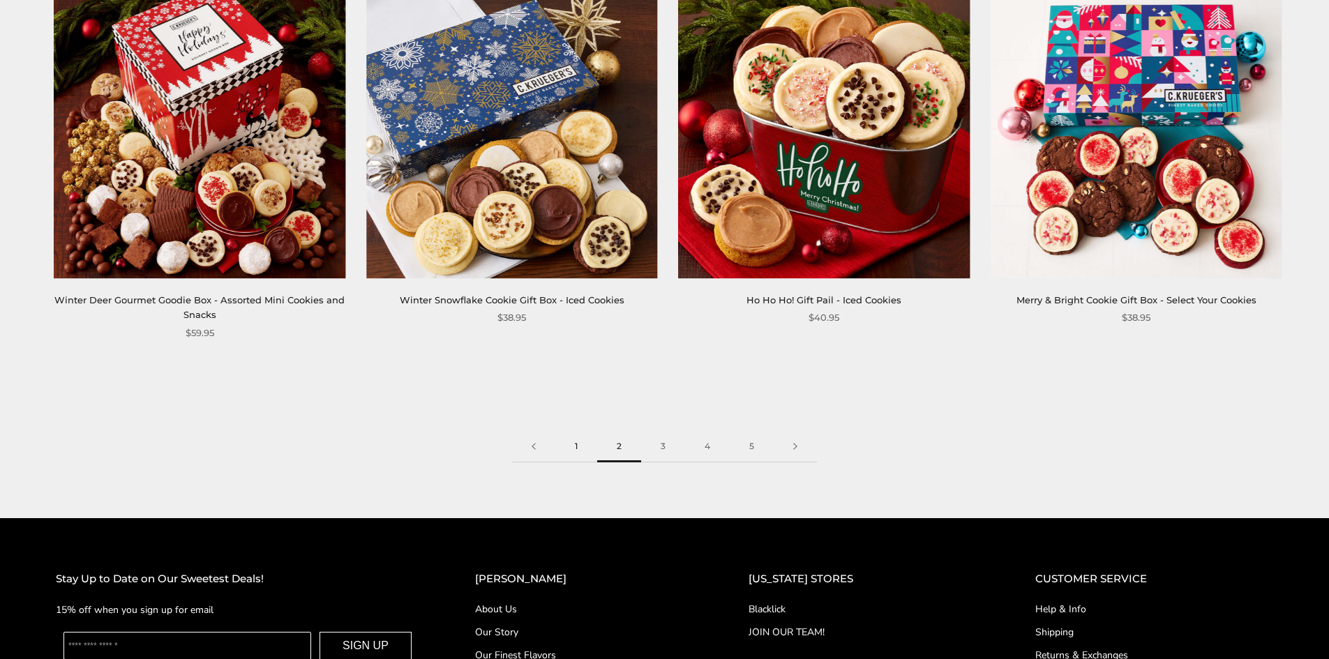
click at [571, 432] on link "1" at bounding box center [576, 446] width 42 height 31
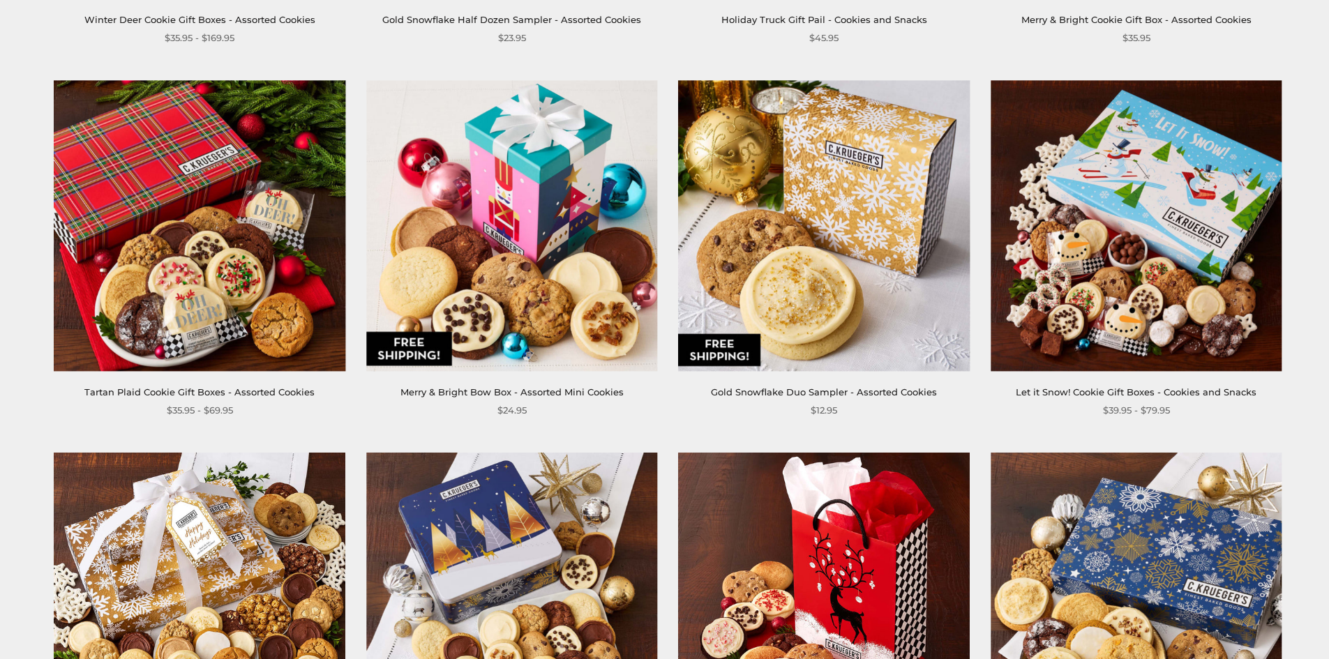
scroll to position [1186, 0]
